Goal: Find specific fact: Find specific fact

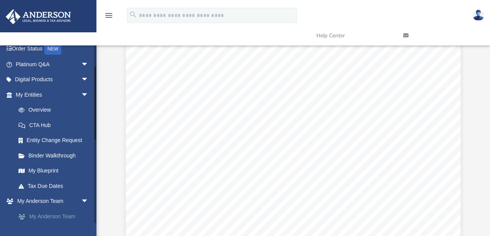
scroll to position [51, 0]
click at [42, 107] on link "Overview" at bounding box center [55, 110] width 89 height 15
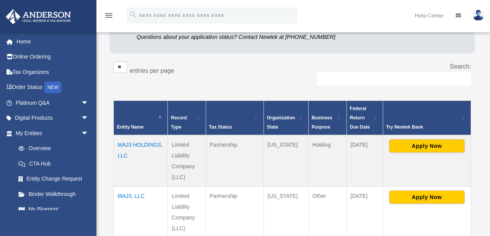
scroll to position [103, 0]
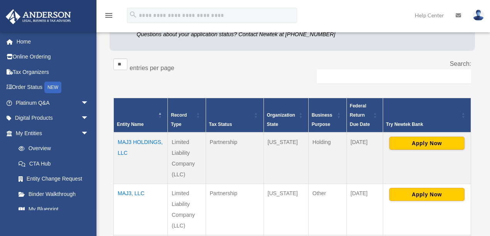
click at [139, 193] on td "MAJ3, LLC" at bounding box center [141, 209] width 54 height 51
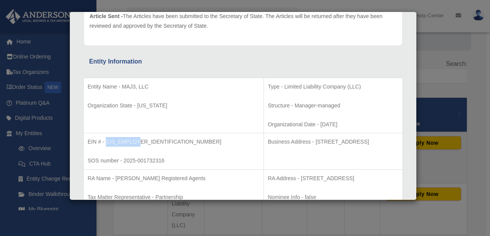
drag, startPoint x: 134, startPoint y: 141, endPoint x: 106, endPoint y: 143, distance: 27.8
click at [106, 143] on p "EIN # - 39-3494745" at bounding box center [174, 142] width 172 height 10
copy p "39-3494745"
drag, startPoint x: 295, startPoint y: 142, endPoint x: 259, endPoint y: 143, distance: 35.9
click at [268, 141] on p "Business Address - 1718 Capitol Ave., Cheyenne, WY 82001" at bounding box center [333, 142] width 131 height 10
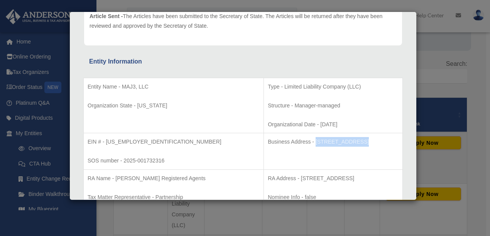
copy p "1718 Capitol Ave"
